Goal: Task Accomplishment & Management: Complete application form

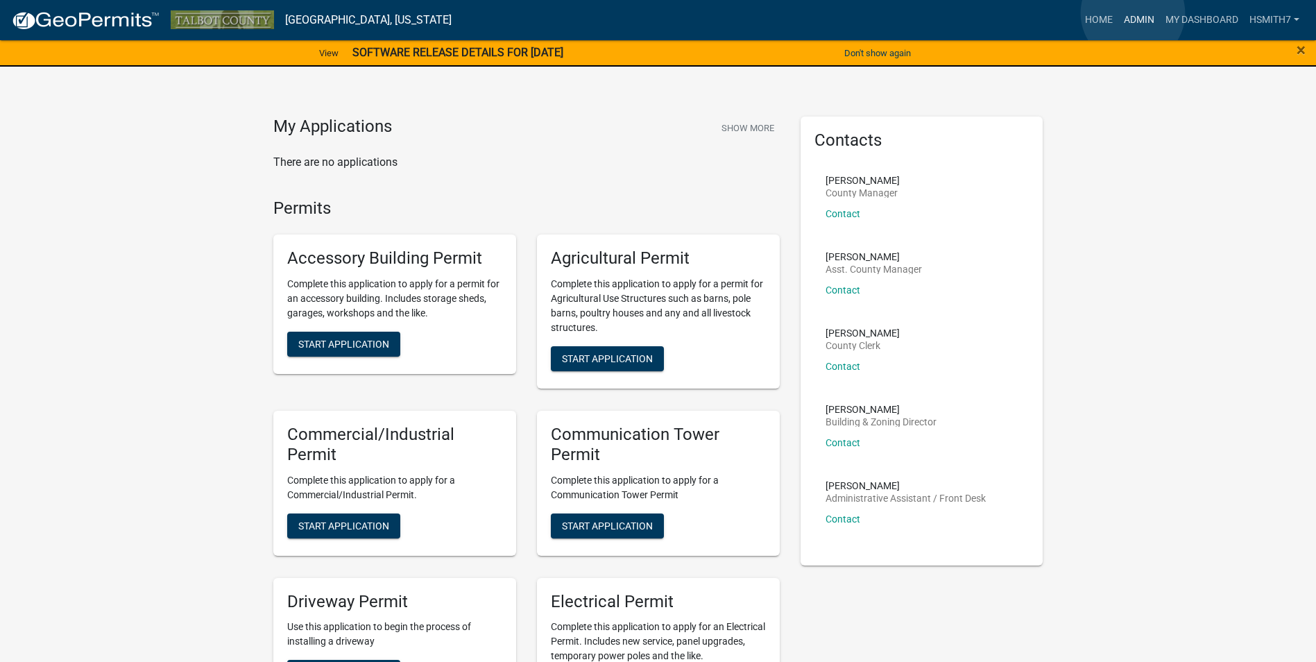
click at [1133, 12] on link "Admin" at bounding box center [1140, 20] width 42 height 26
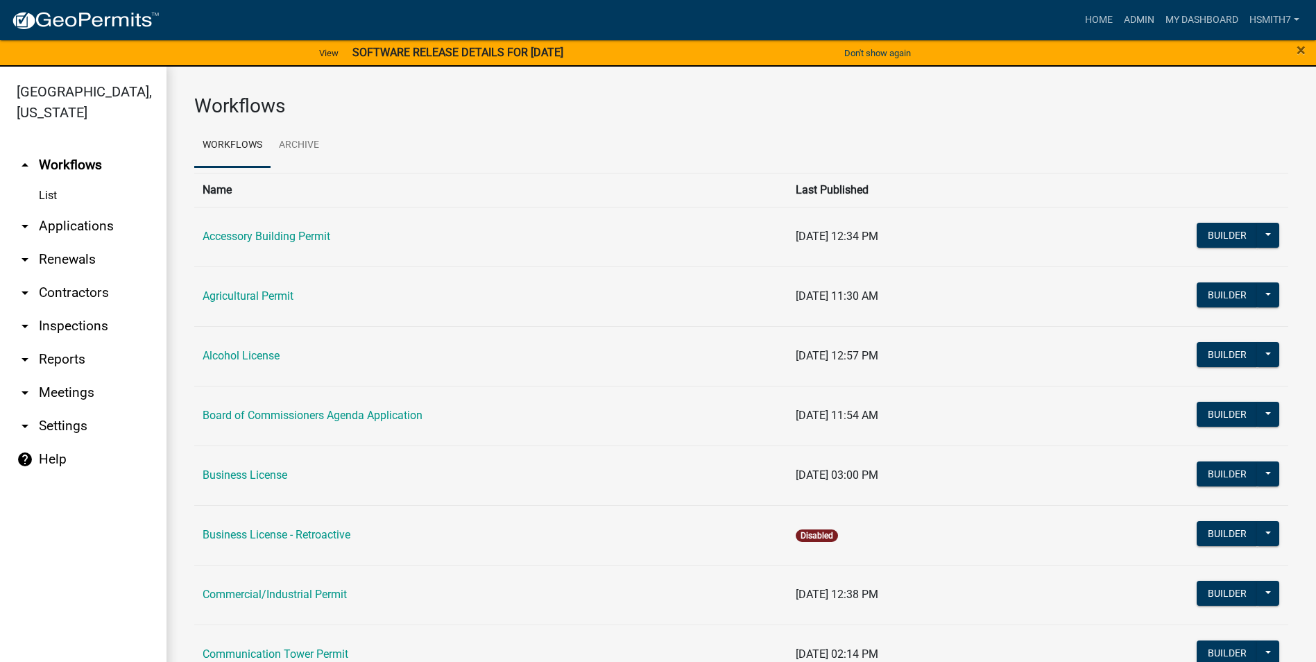
click at [52, 228] on link "arrow_drop_down Applications" at bounding box center [83, 226] width 167 height 33
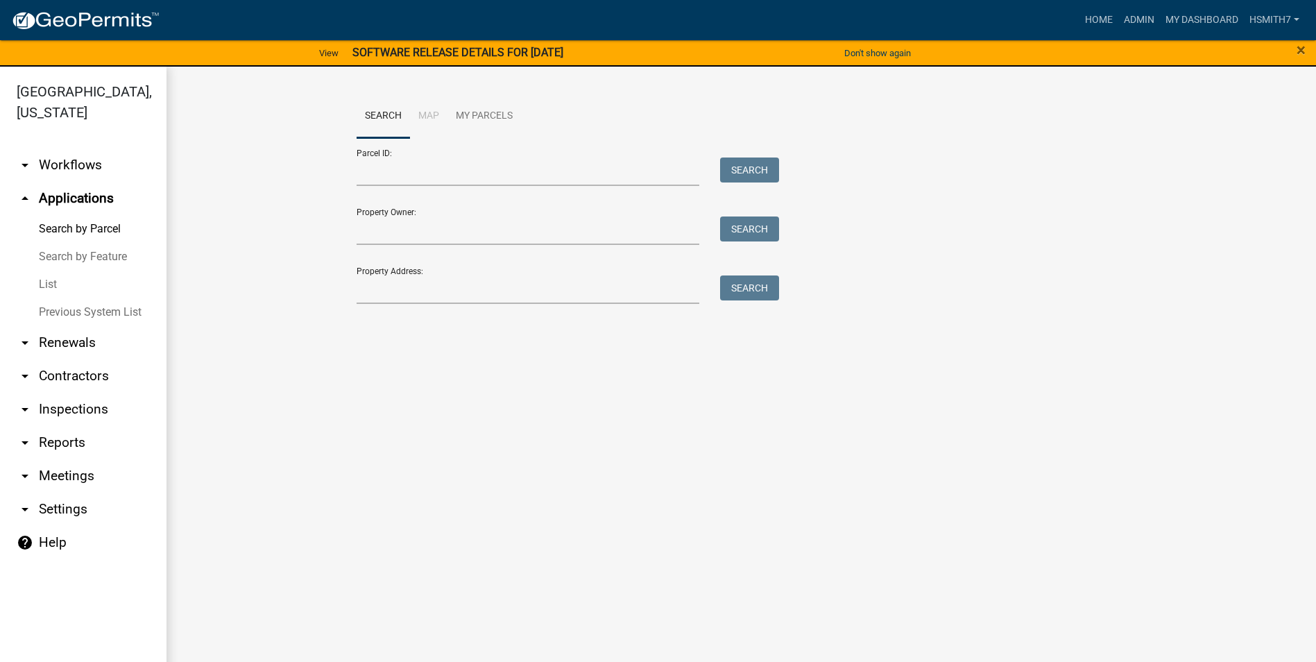
click at [60, 280] on link "List" at bounding box center [83, 285] width 167 height 28
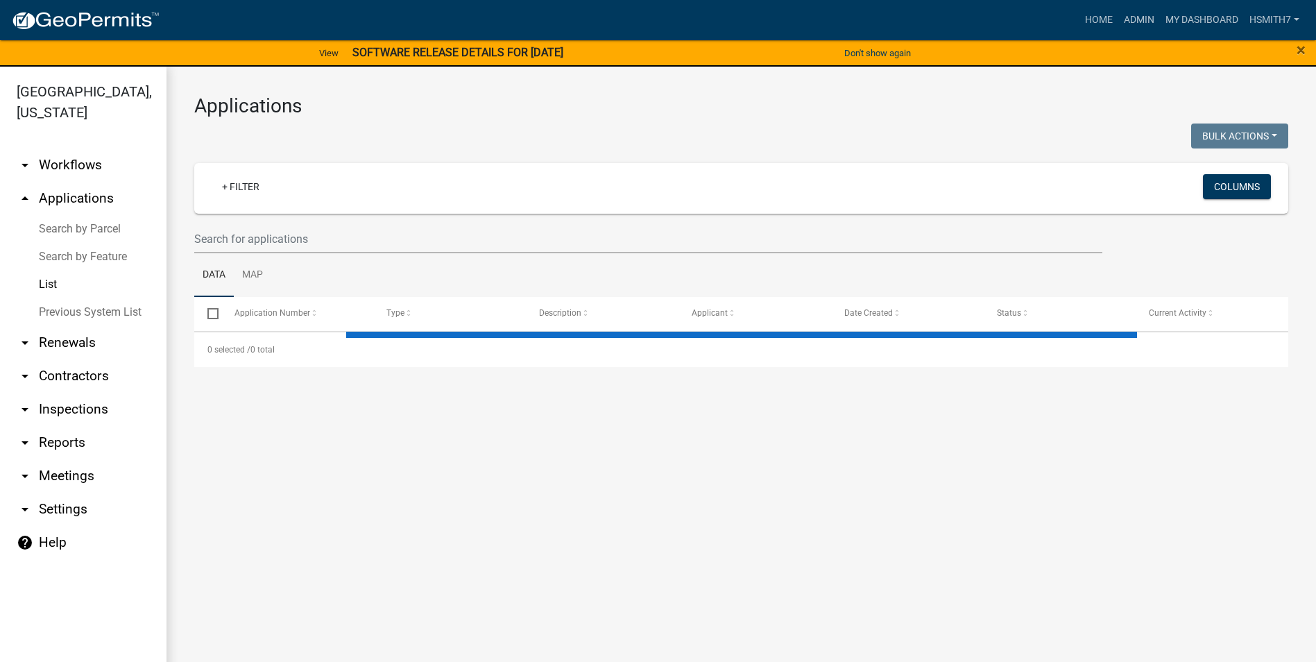
select select "3: 100"
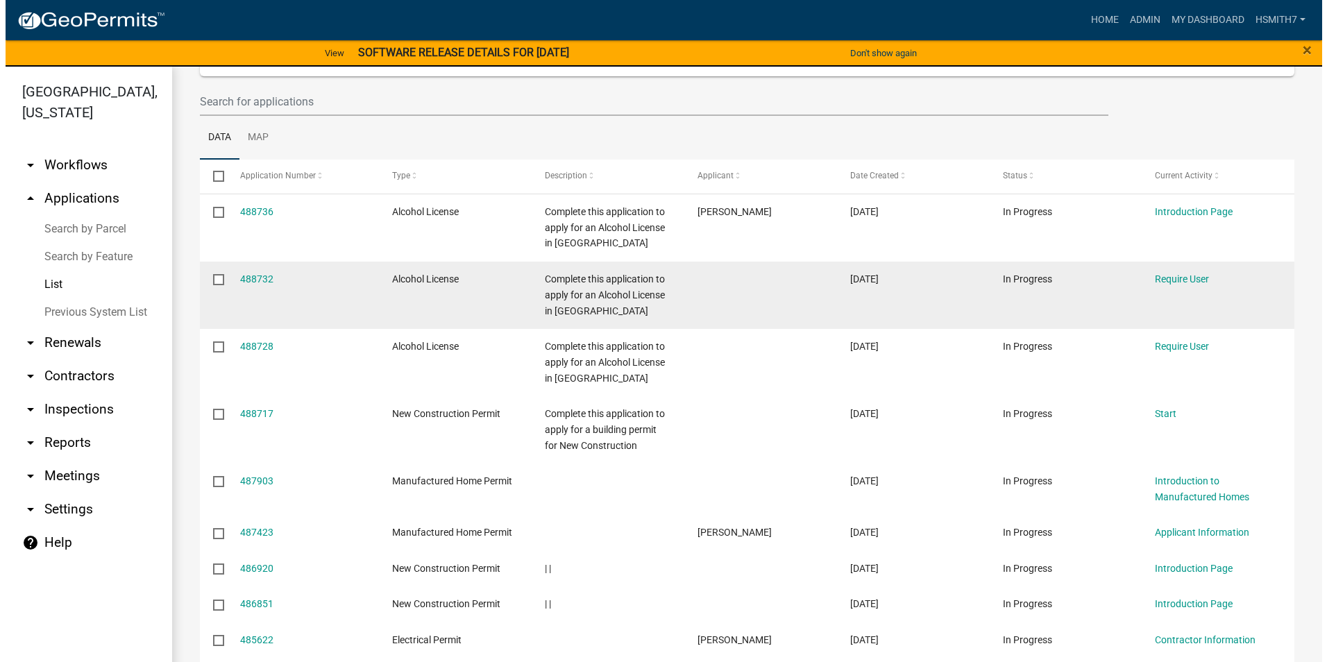
scroll to position [139, 0]
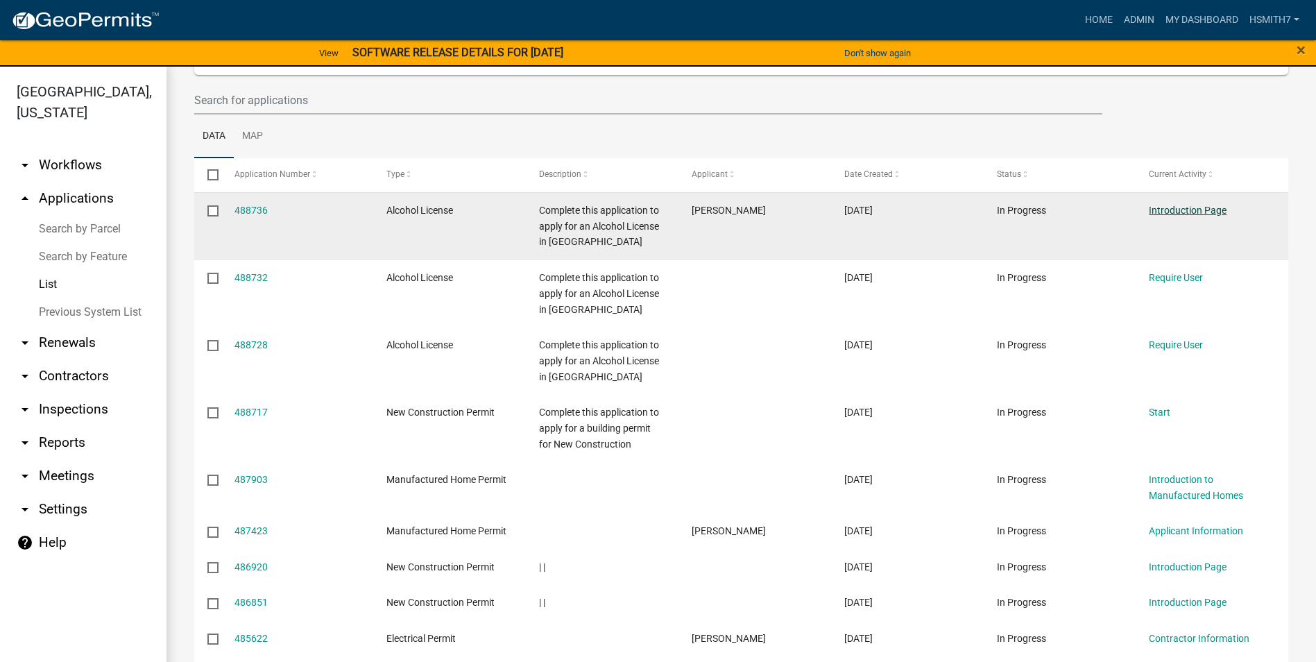
click at [1166, 214] on link "Introduction Page" at bounding box center [1188, 210] width 78 height 11
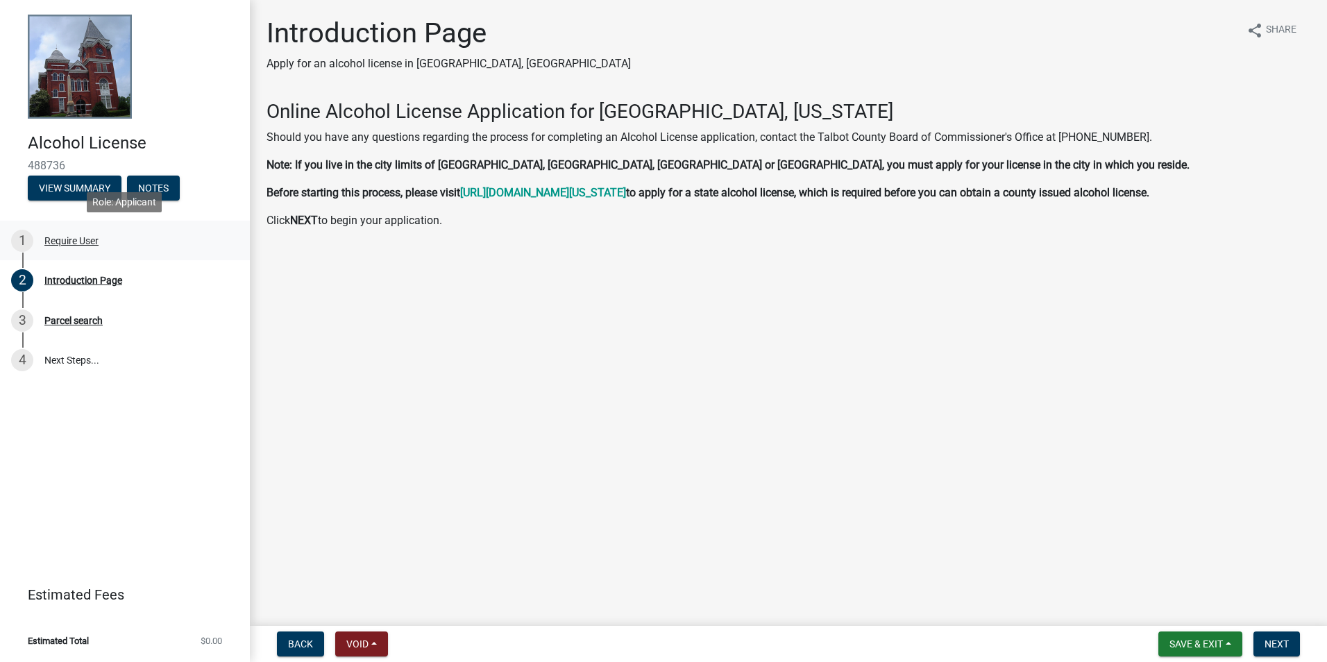
click at [124, 255] on link "1 Require User" at bounding box center [125, 241] width 250 height 40
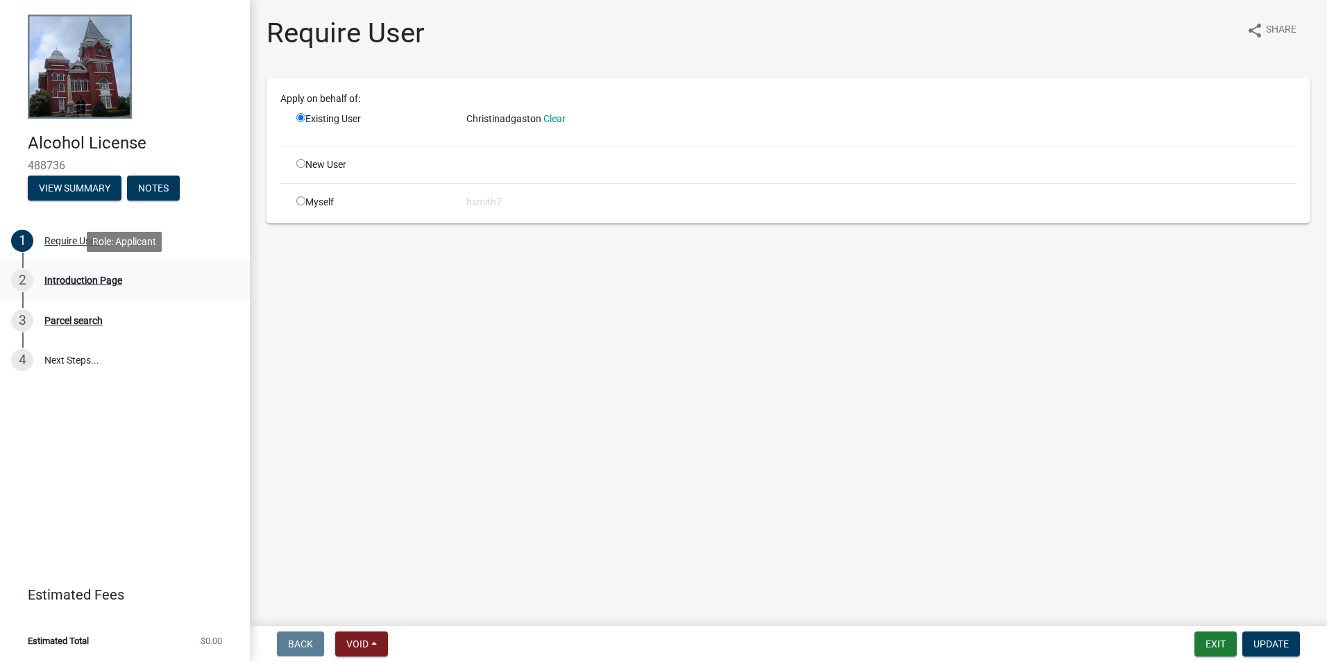
click at [133, 282] on div "2 Introduction Page" at bounding box center [119, 280] width 217 height 22
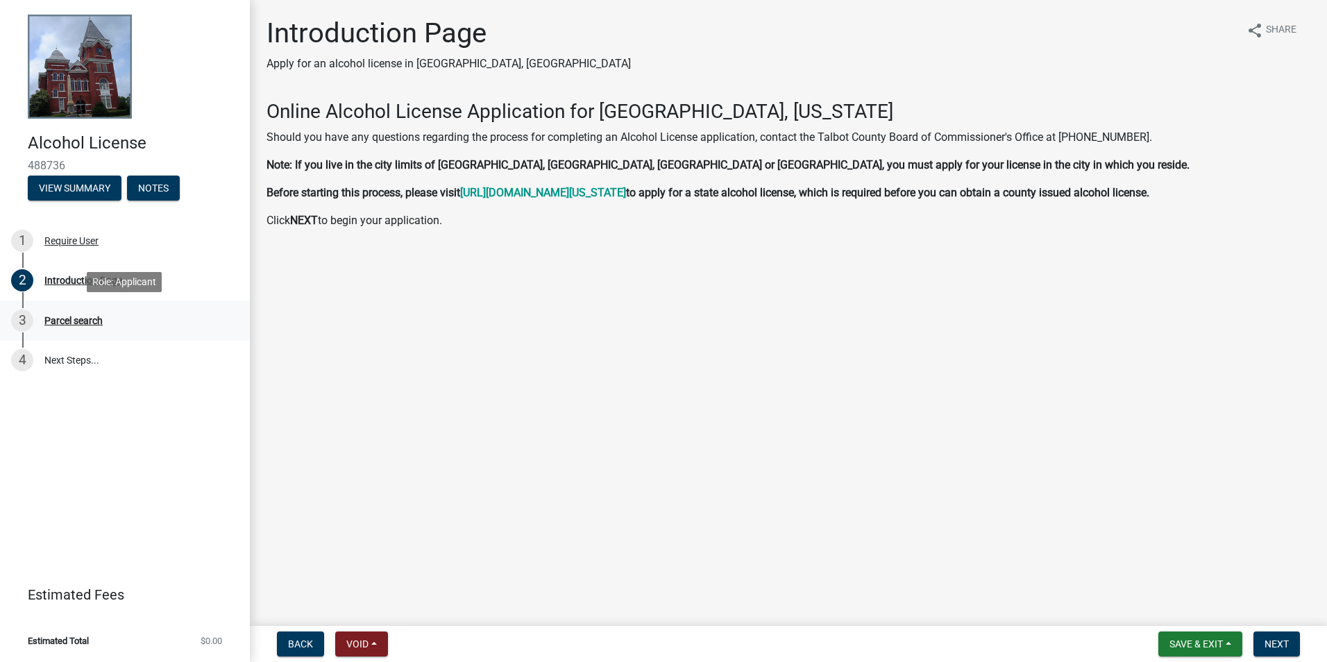
click at [133, 321] on div "3 Parcel search" at bounding box center [119, 320] width 217 height 22
click at [1270, 637] on button "Next" at bounding box center [1276, 643] width 46 height 25
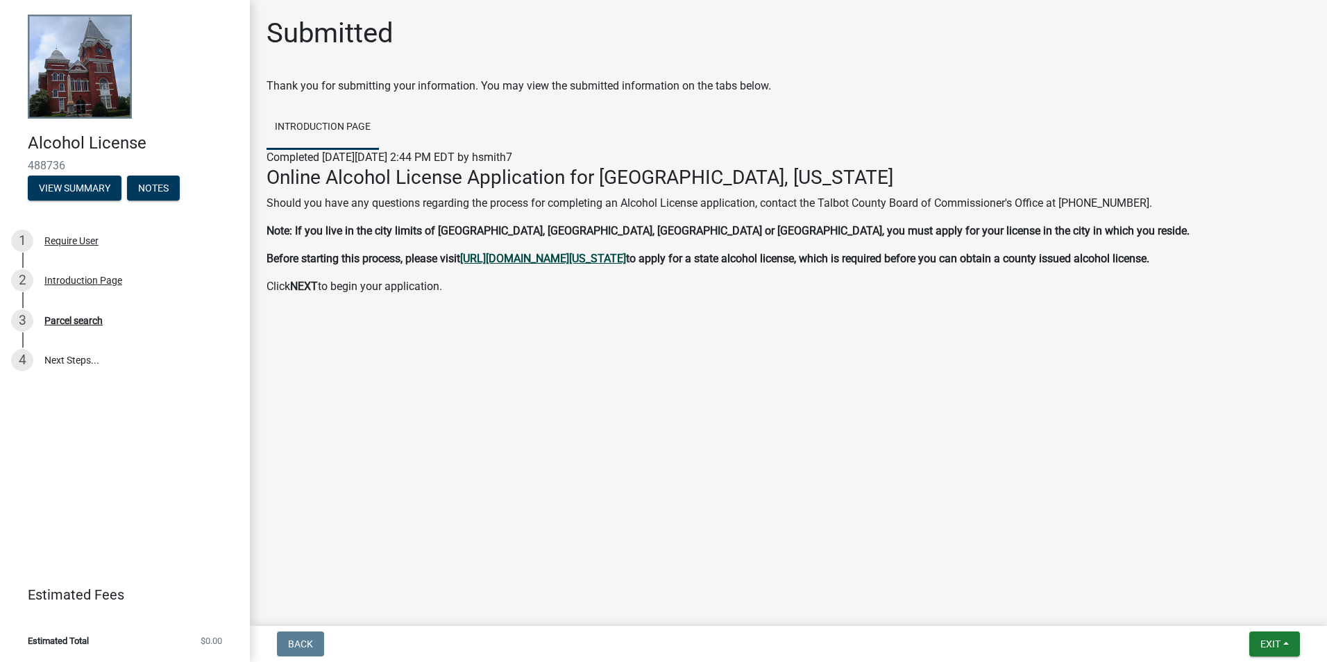
click at [525, 261] on strong "https://dor.georgia.gov/alcohol" at bounding box center [543, 258] width 166 height 13
click at [1264, 634] on button "Exit" at bounding box center [1274, 643] width 51 height 25
click at [1237, 604] on button "Save & Exit" at bounding box center [1244, 607] width 111 height 33
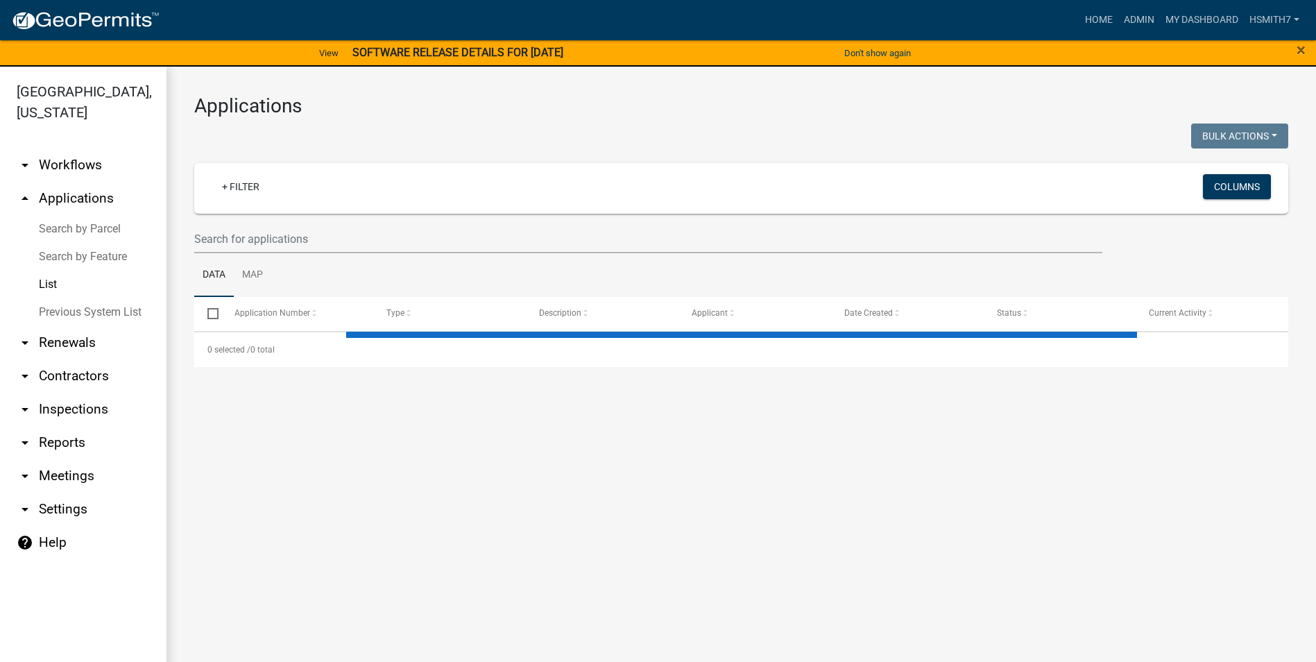
select select "3: 100"
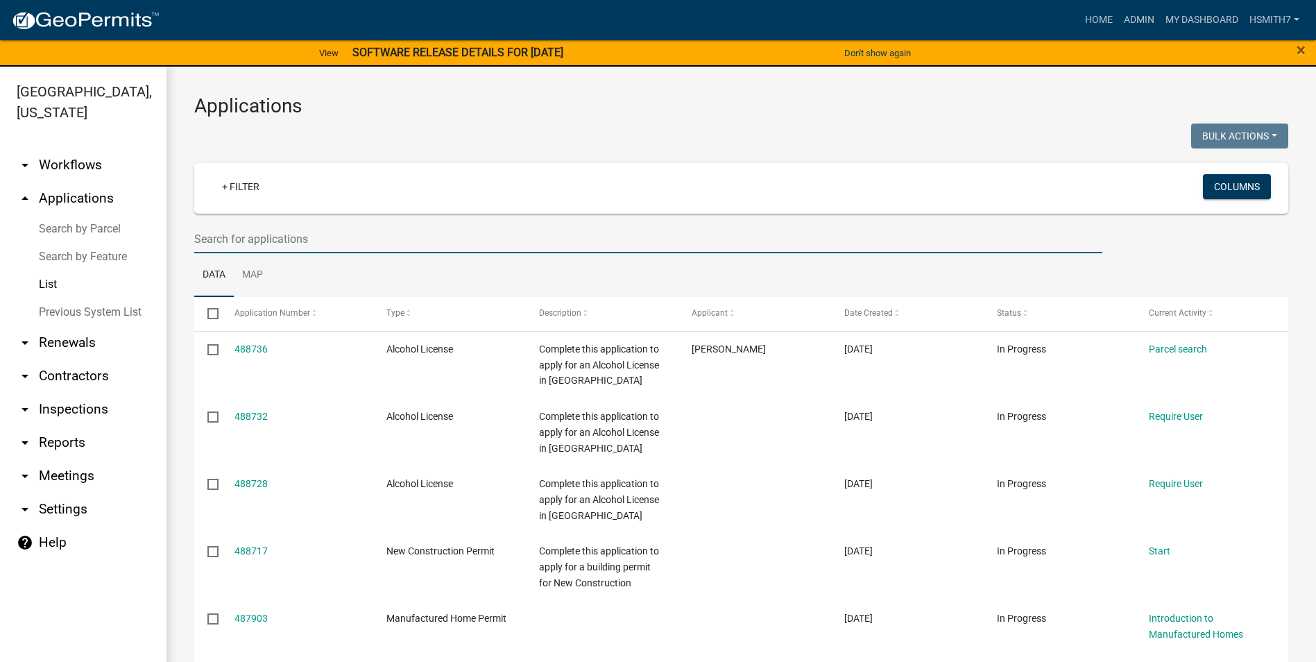
click at [814, 243] on input "text" at bounding box center [648, 239] width 908 height 28
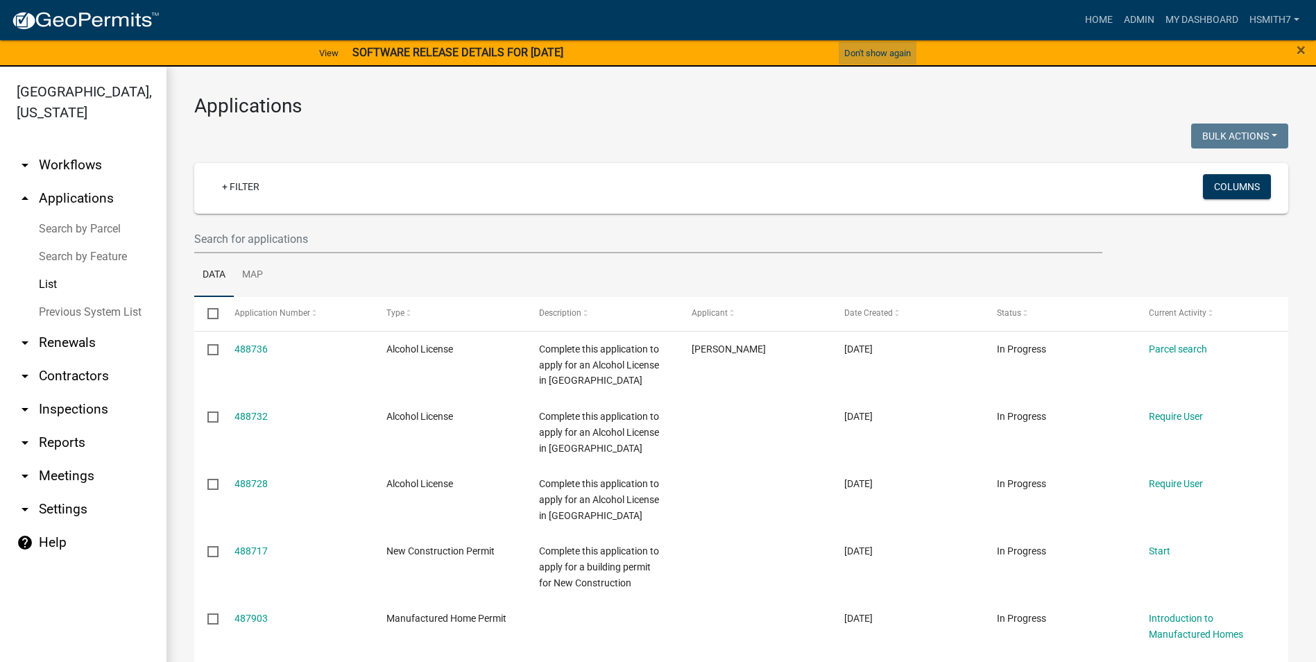
click at [893, 54] on button "Don't show again" at bounding box center [878, 53] width 78 height 23
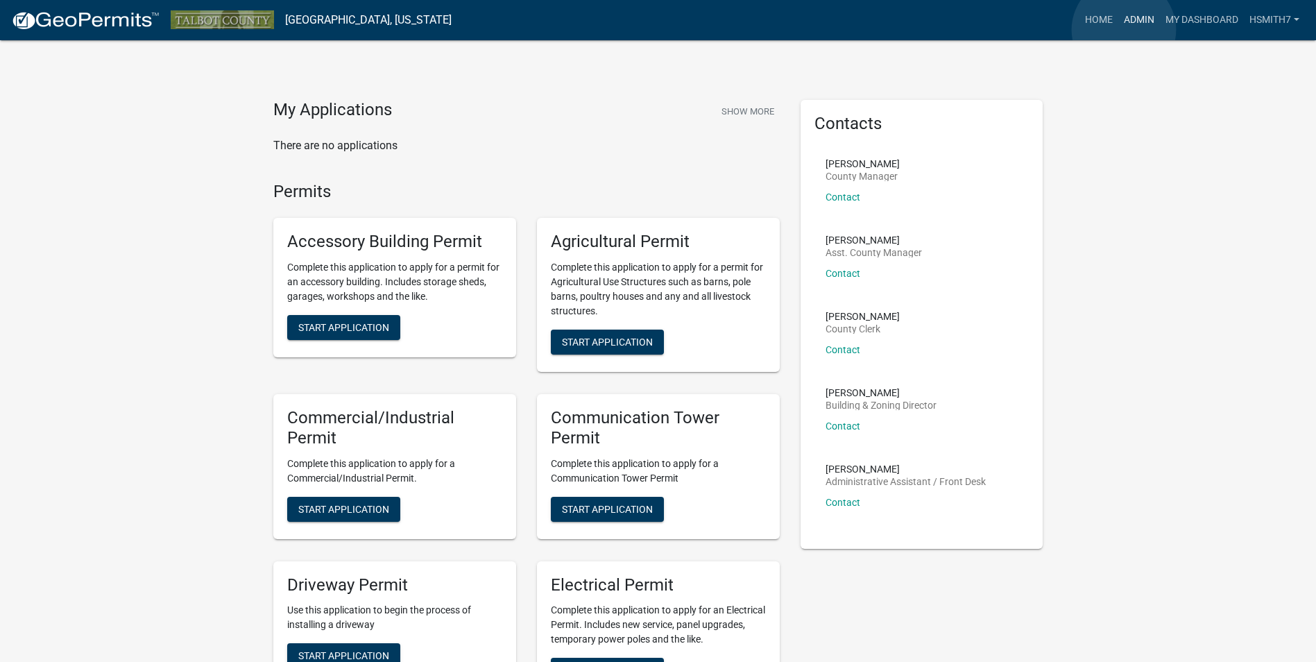
click at [1124, 30] on link "Admin" at bounding box center [1140, 20] width 42 height 26
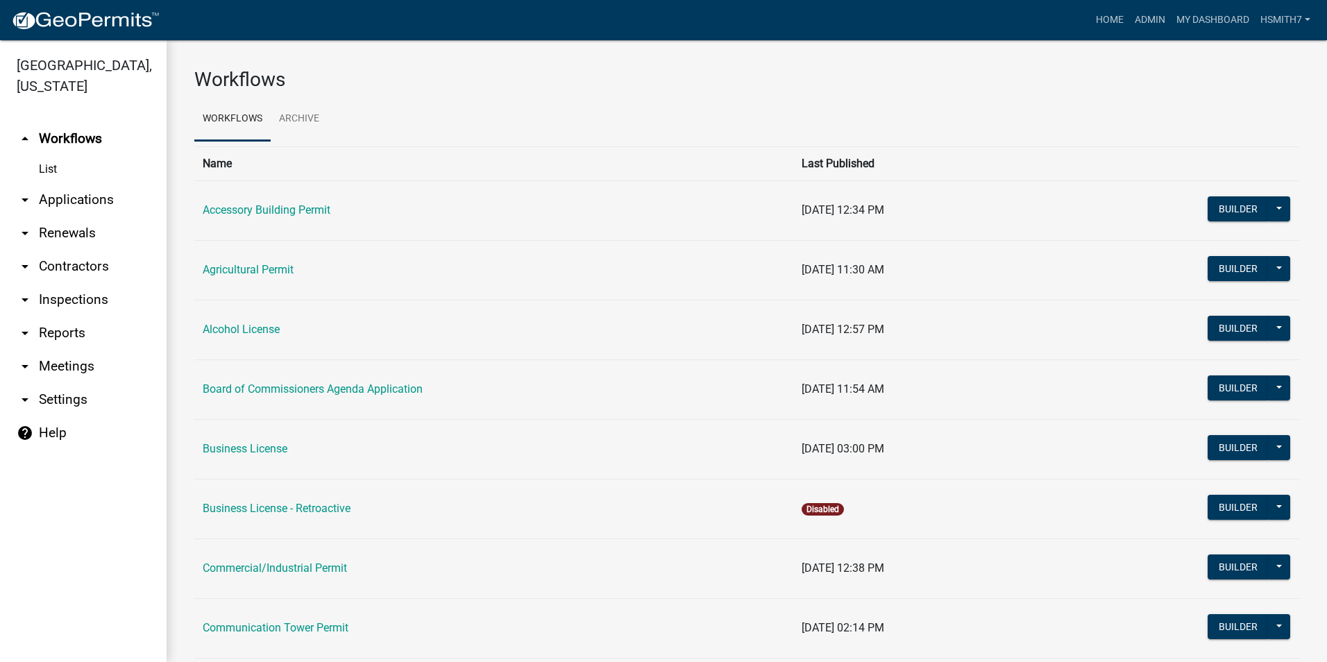
click at [96, 207] on link "arrow_drop_down Applications" at bounding box center [83, 199] width 167 height 33
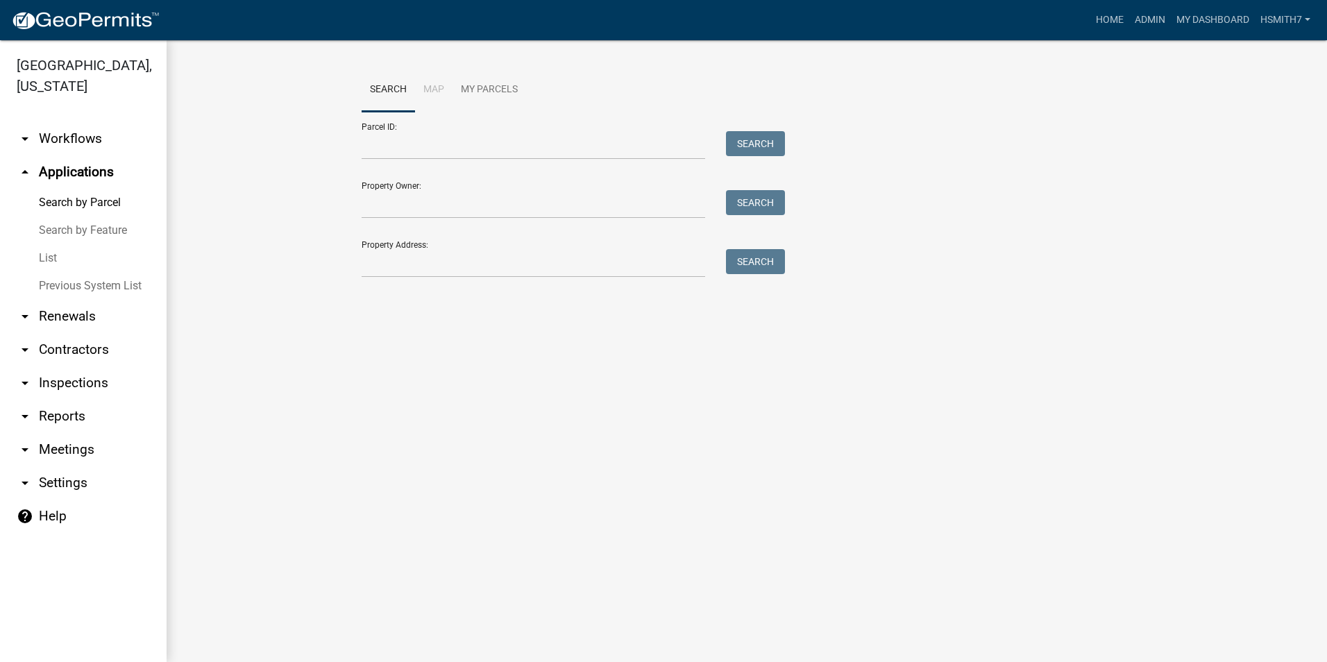
click at [53, 255] on link "List" at bounding box center [83, 258] width 167 height 28
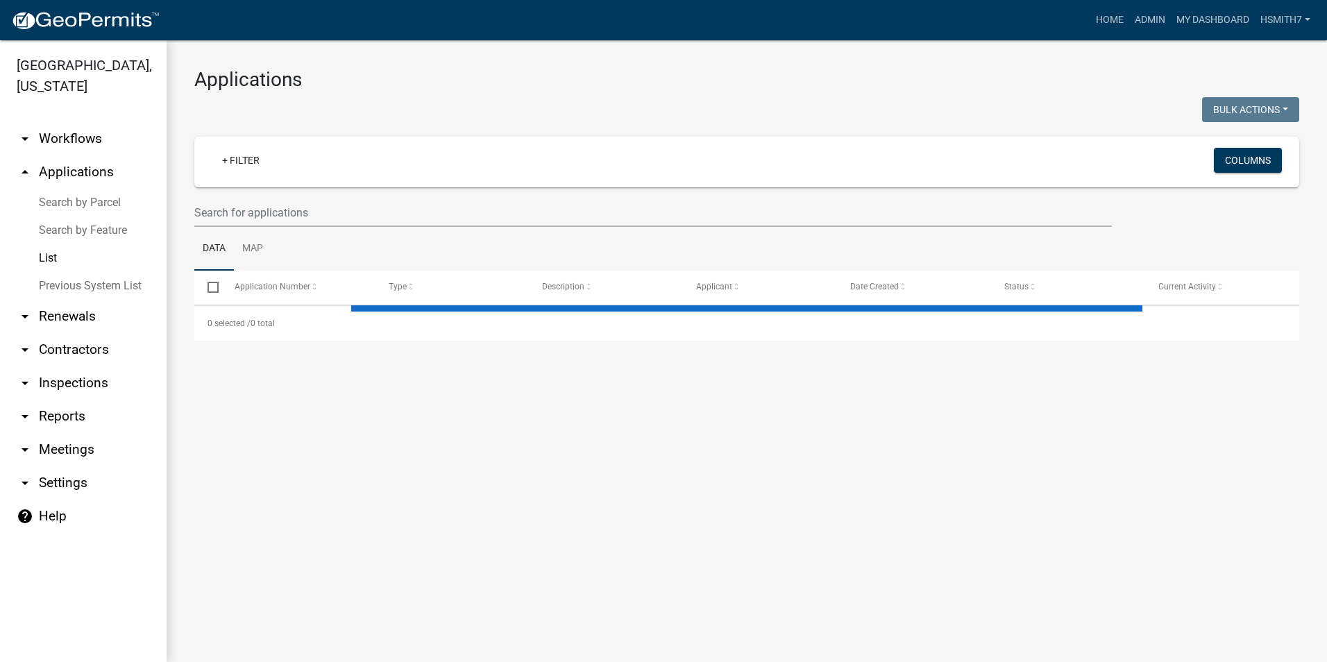
select select "3: 100"
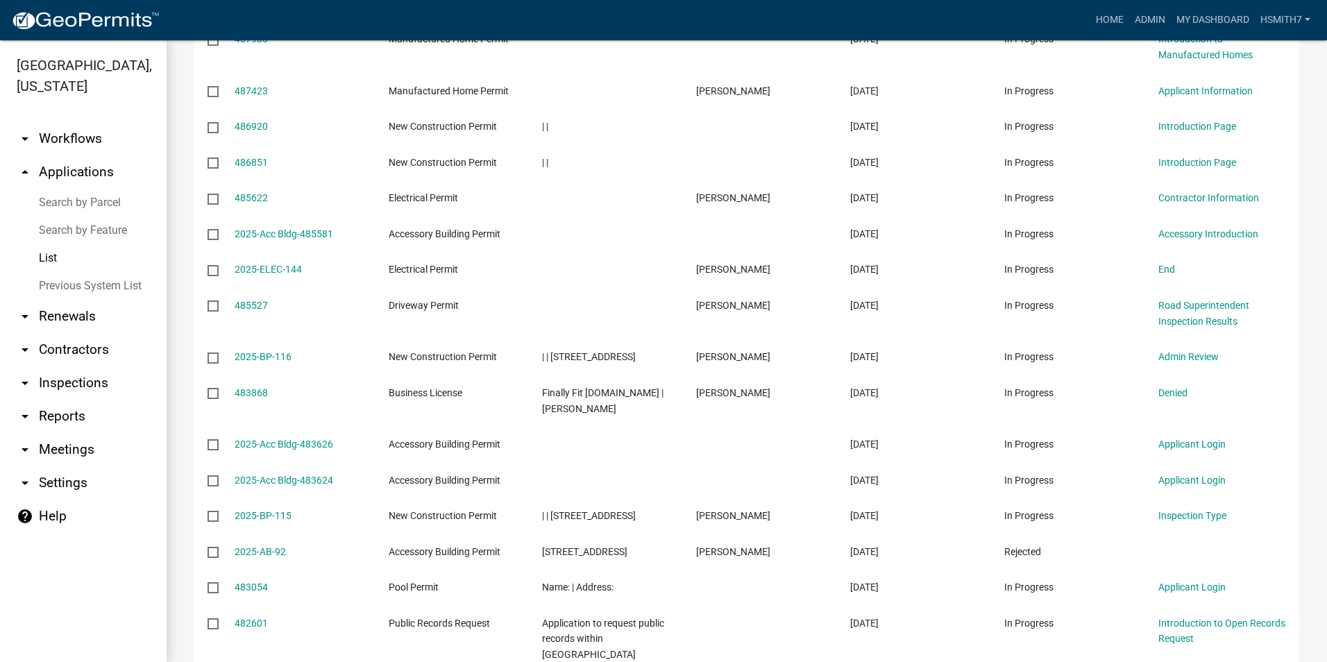
scroll to position [416, 0]
